Goal: Task Accomplishment & Management: Manage account settings

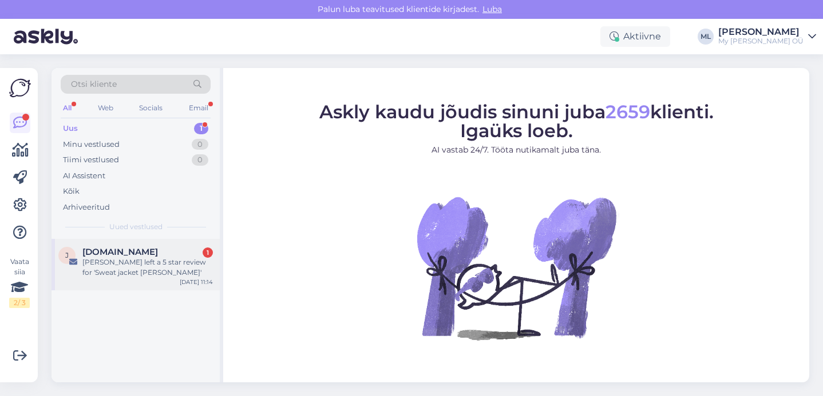
drag, startPoint x: 155, startPoint y: 265, endPoint x: 150, endPoint y: 262, distance: 6.2
click at [154, 264] on div "Anu Tanseri left a 5 star review for 'Sweat jacket ELIOT'" at bounding box center [147, 267] width 130 height 21
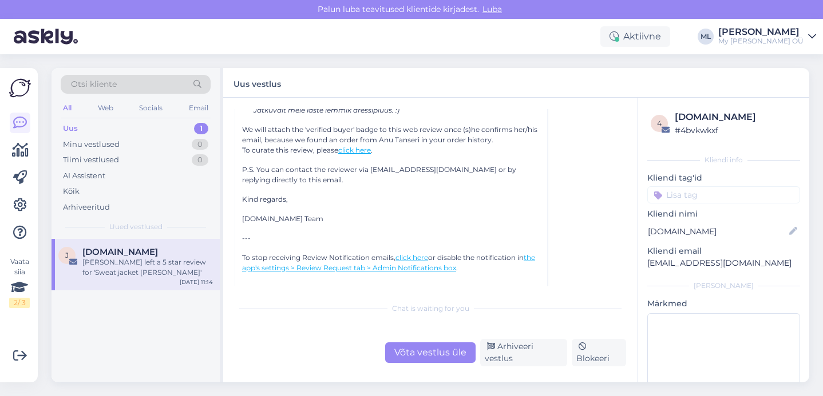
scroll to position [5005, 0]
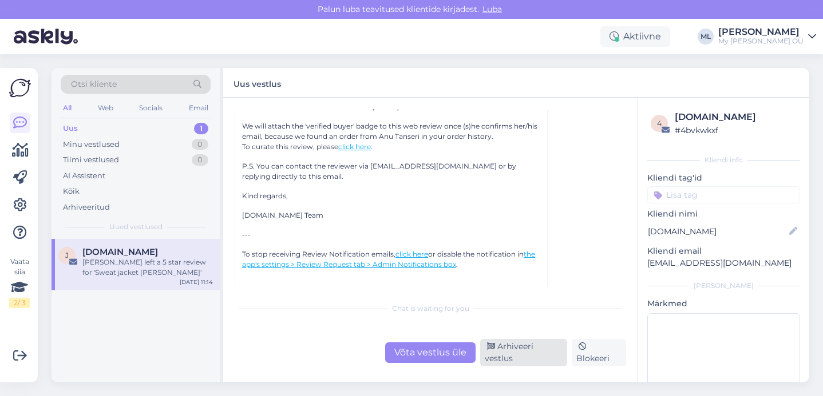
click at [513, 357] on div "Arhiveeri vestlus" at bounding box center [523, 352] width 87 height 27
